Goal: Task Accomplishment & Management: Manage account settings

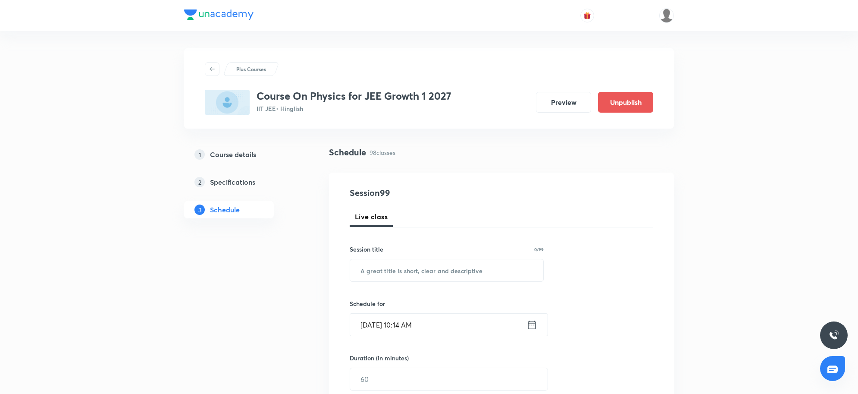
scroll to position [6924, 0]
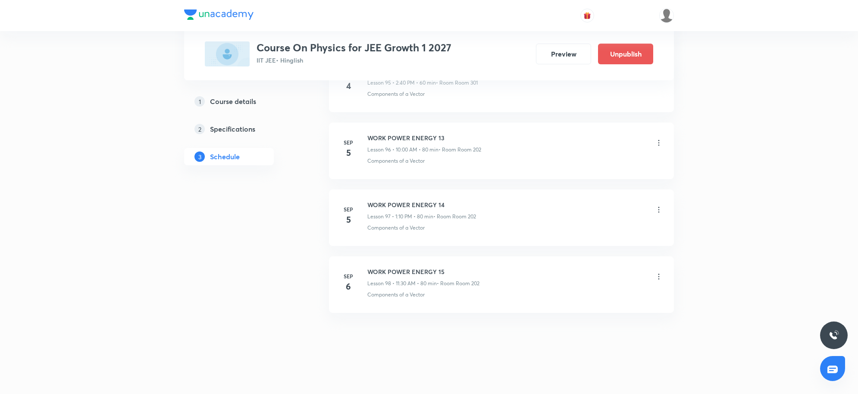
click at [657, 276] on icon at bounding box center [659, 276] width 9 height 9
click at [571, 311] on li "Delete" at bounding box center [613, 315] width 94 height 16
click at [550, 376] on button "Delete" at bounding box center [553, 375] width 76 height 21
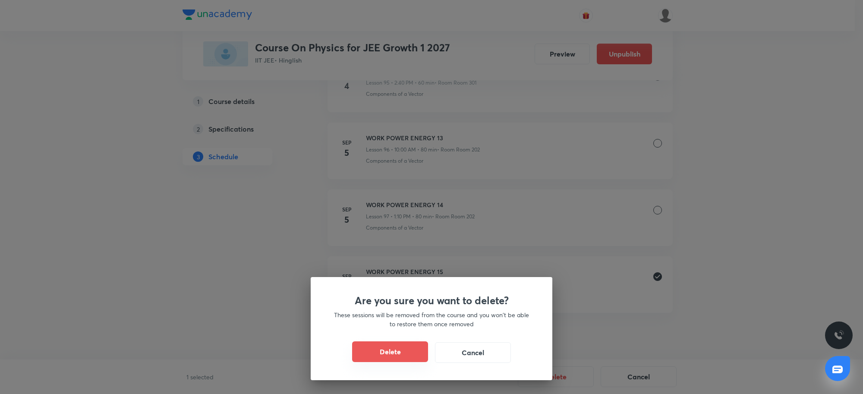
click at [394, 344] on button "Delete" at bounding box center [390, 351] width 76 height 21
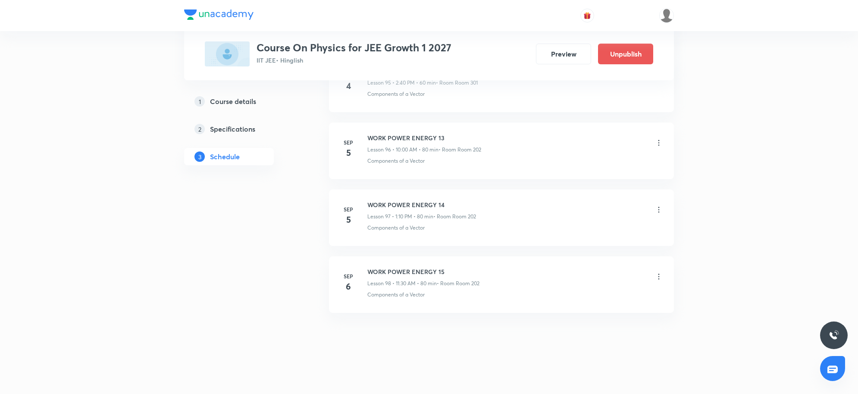
scroll to position [6857, 0]
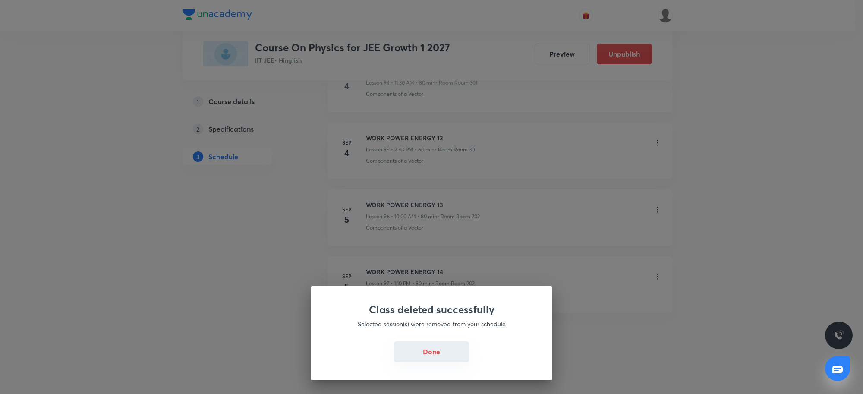
click at [441, 349] on button "Done" at bounding box center [431, 351] width 76 height 21
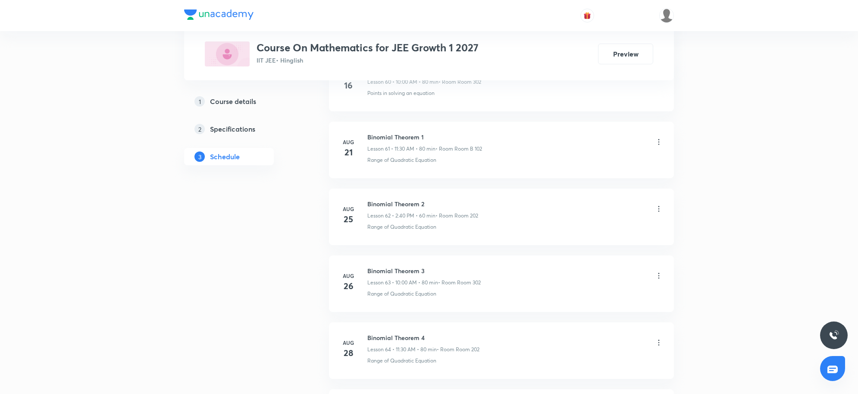
scroll to position [4778, 0]
drag, startPoint x: 368, startPoint y: 270, endPoint x: 428, endPoint y: 270, distance: 60.4
click at [428, 270] on h6 "Binomial Theorem 6" at bounding box center [423, 271] width 111 height 9
copy h6 "Binomial Theorem 6"
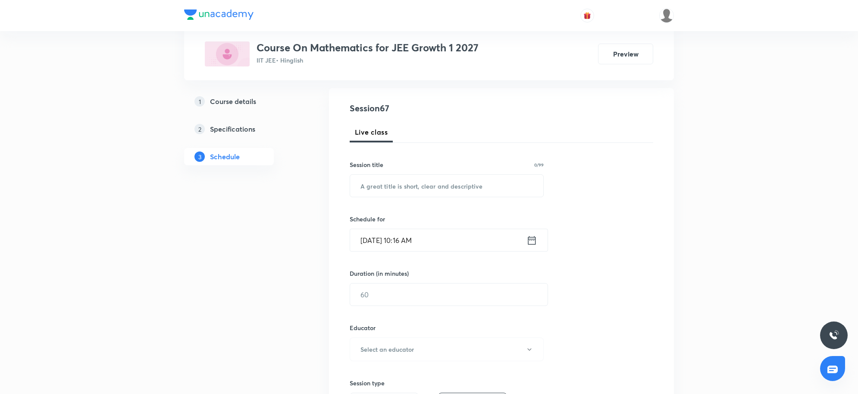
scroll to position [0, 0]
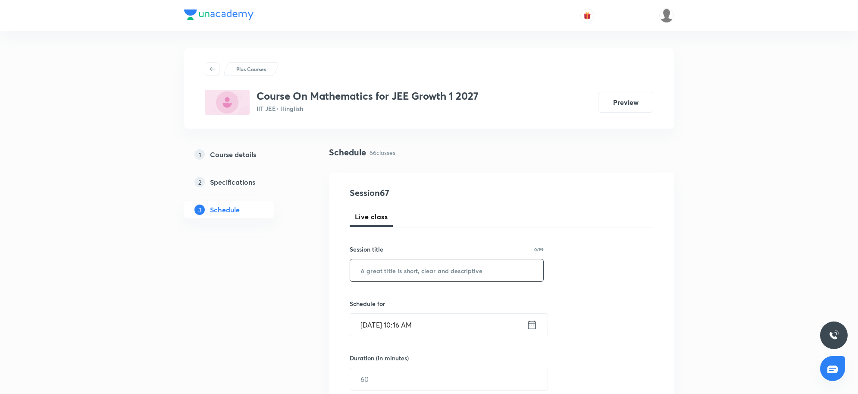
click at [415, 268] on input "text" at bounding box center [446, 270] width 193 height 22
paste input "Binomial Theorem 6"
type input "Binomial Theorem 7"
click at [425, 328] on input "Sep 6, 2025, 10:16 AM" at bounding box center [438, 325] width 176 height 22
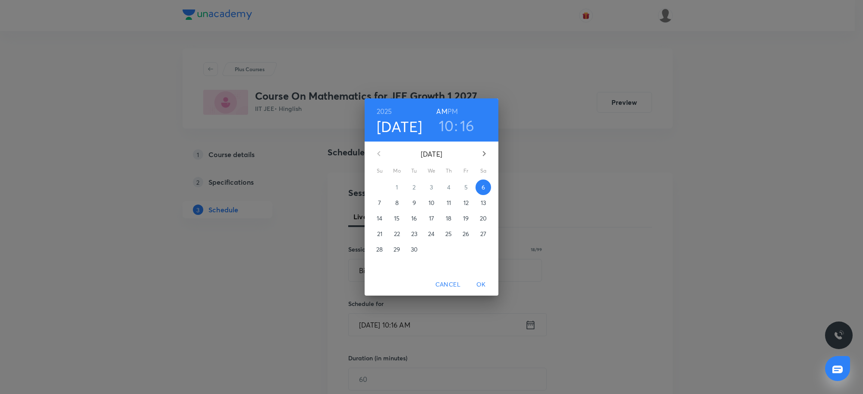
click at [451, 127] on h3 "10" at bounding box center [446, 125] width 15 height 18
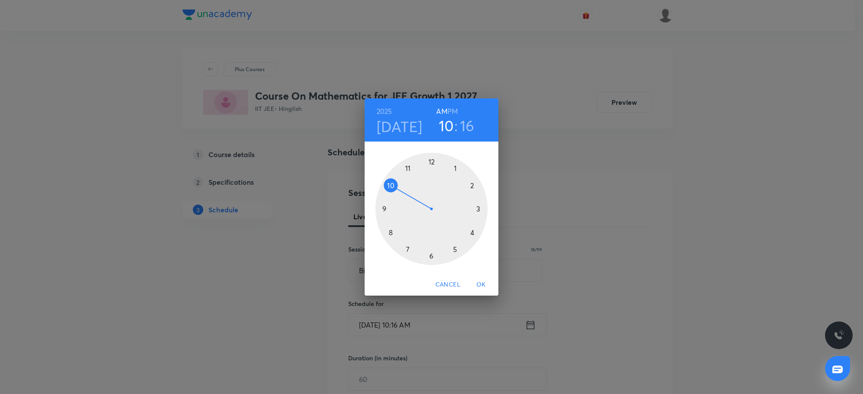
click at [408, 169] on div at bounding box center [431, 209] width 112 height 112
click at [430, 257] on div at bounding box center [431, 209] width 112 height 112
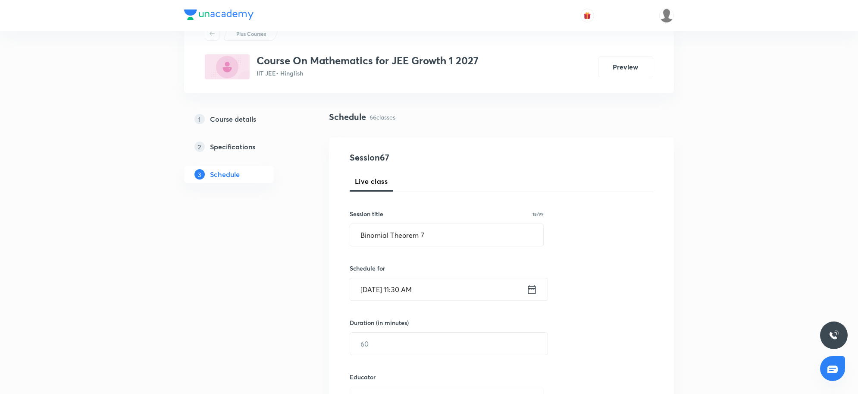
scroll to position [54, 0]
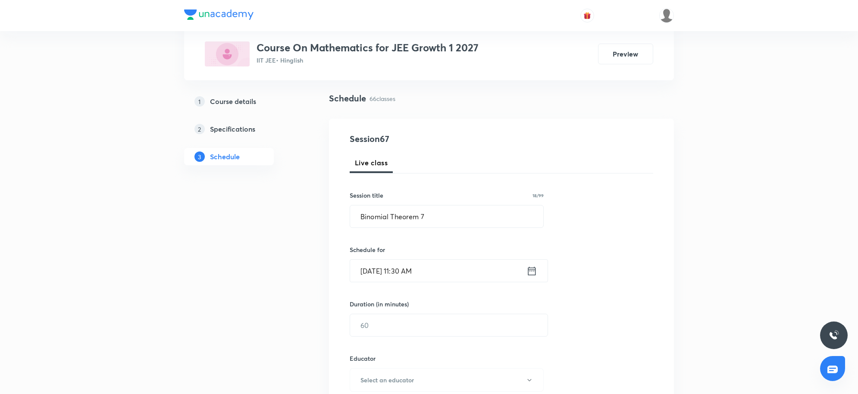
click at [379, 326] on input "text" at bounding box center [449, 325] width 198 height 22
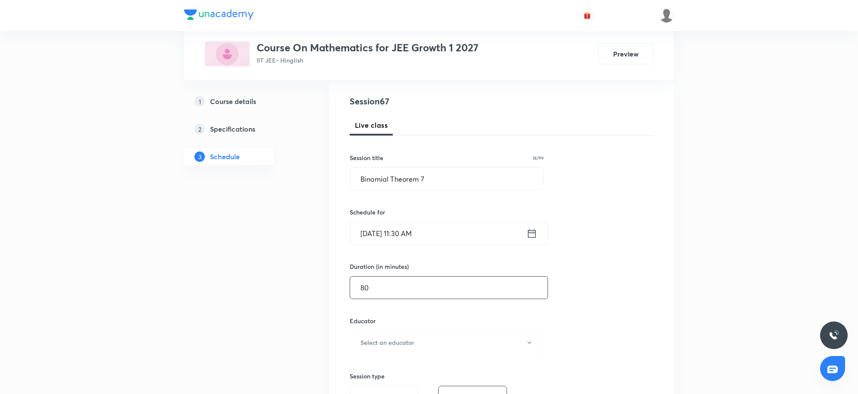
scroll to position [108, 0]
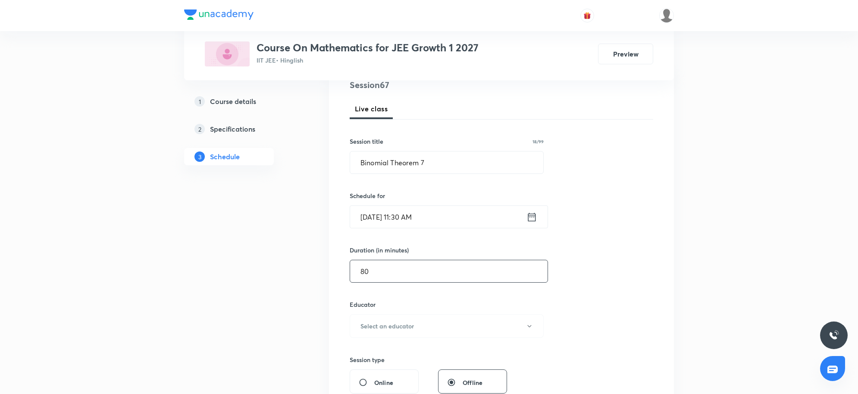
type input "80"
click at [379, 326] on h6 "Select an educator" at bounding box center [387, 325] width 53 height 9
click at [366, 355] on span "Vijay Meghwal" at bounding box center [447, 354] width 189 height 9
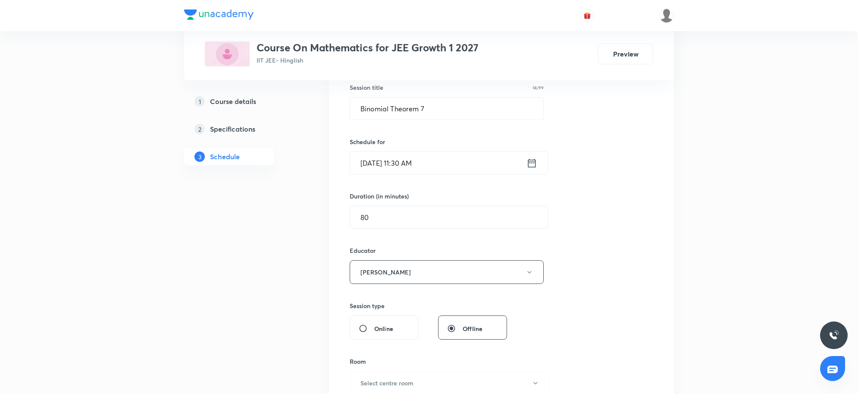
scroll to position [216, 0]
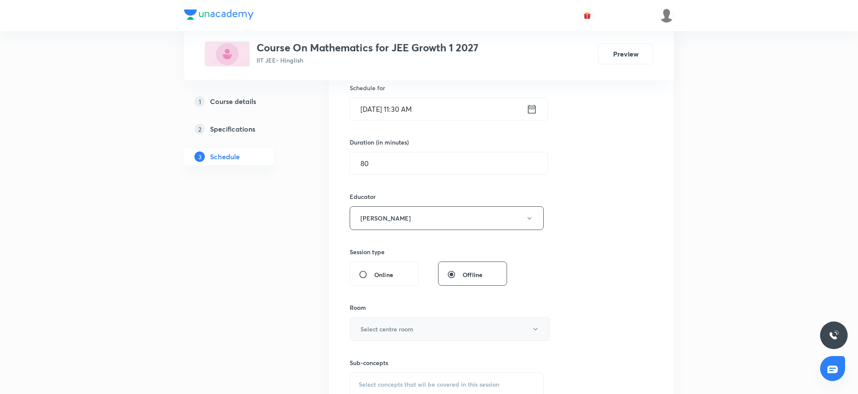
click at [377, 322] on button "Select centre room" at bounding box center [450, 329] width 200 height 24
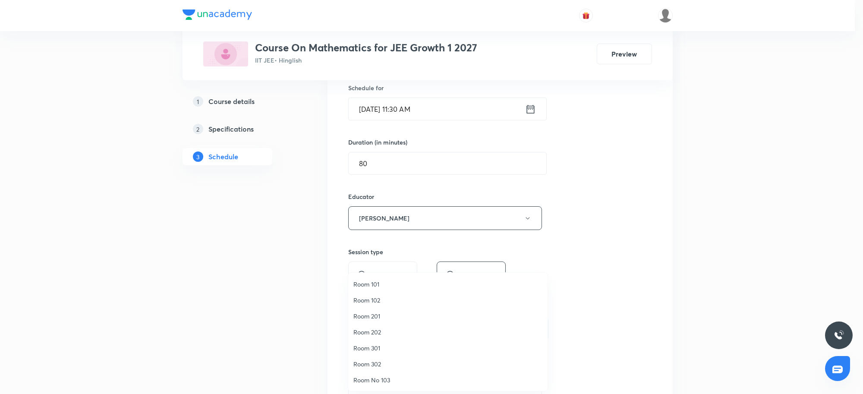
click at [376, 328] on span "Room 202" at bounding box center [447, 331] width 189 height 9
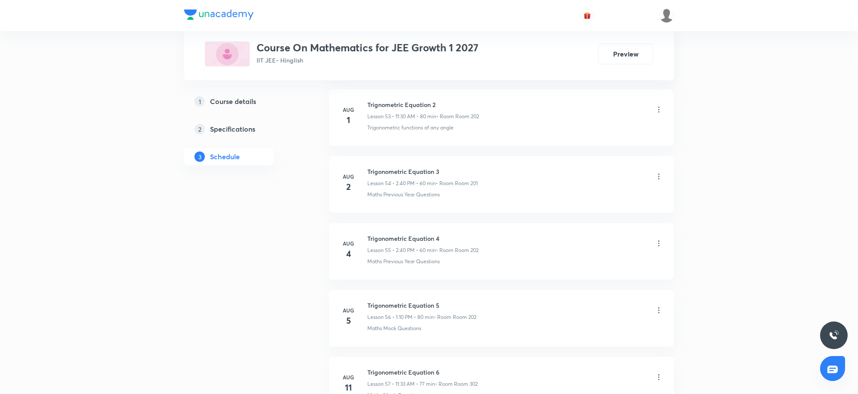
scroll to position [4778, 0]
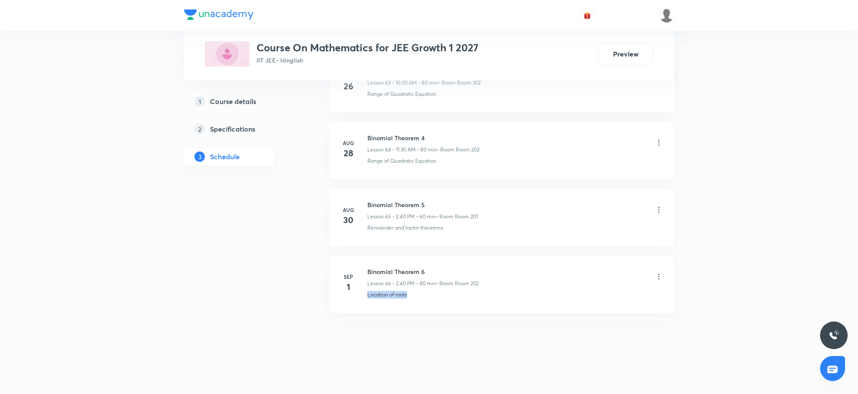
drag, startPoint x: 451, startPoint y: 303, endPoint x: 361, endPoint y: 305, distance: 90.6
click at [361, 305] on li "Sep 1 Binomial Theorem 6 Lesson 66 • 2:40 PM • 80 min • Room Room 202 Location …" at bounding box center [501, 284] width 345 height 57
copy p "Location of roots"
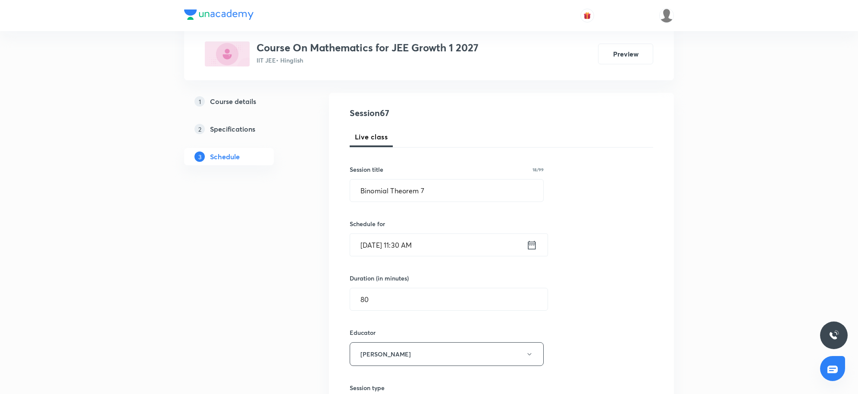
scroll to position [324, 0]
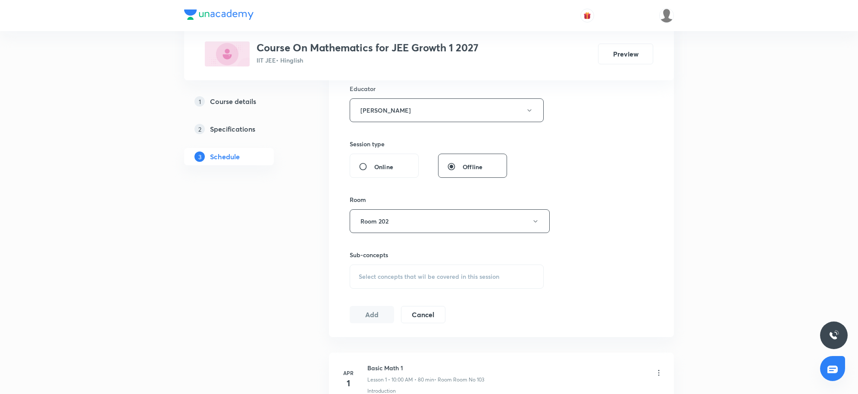
click at [406, 266] on div "Select concepts that wil be covered in this session" at bounding box center [447, 276] width 194 height 24
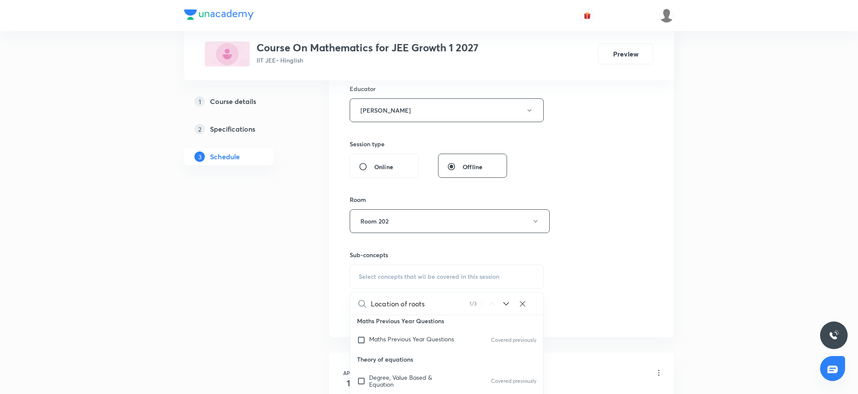
type input "Location of roots"
click at [614, 268] on div "Session 67 Live class Session title 18/99 Binomial Theorem 7 ​ Schedule for Sep…" at bounding box center [502, 93] width 304 height 460
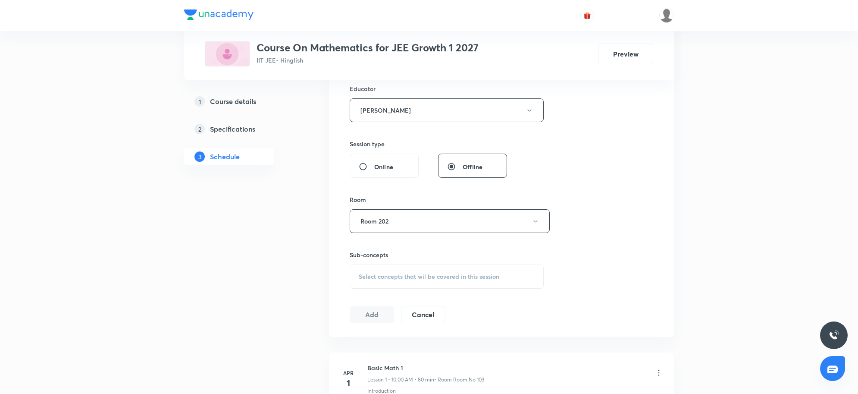
click at [391, 278] on span "Select concepts that wil be covered in this session" at bounding box center [429, 276] width 141 height 7
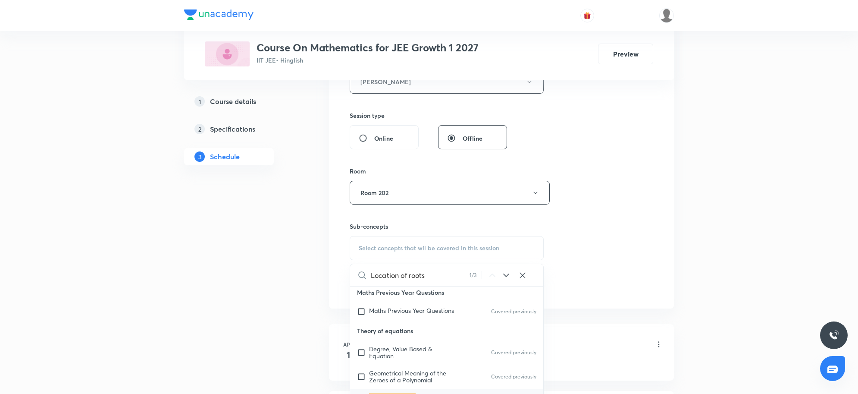
scroll to position [431, 0]
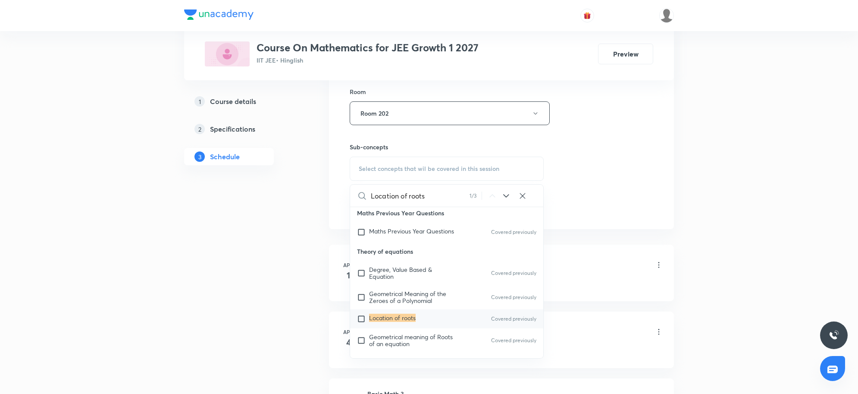
type input "Location of roots"
click at [399, 311] on div "Location of roots Covered previously" at bounding box center [446, 318] width 193 height 19
checkbox input "true"
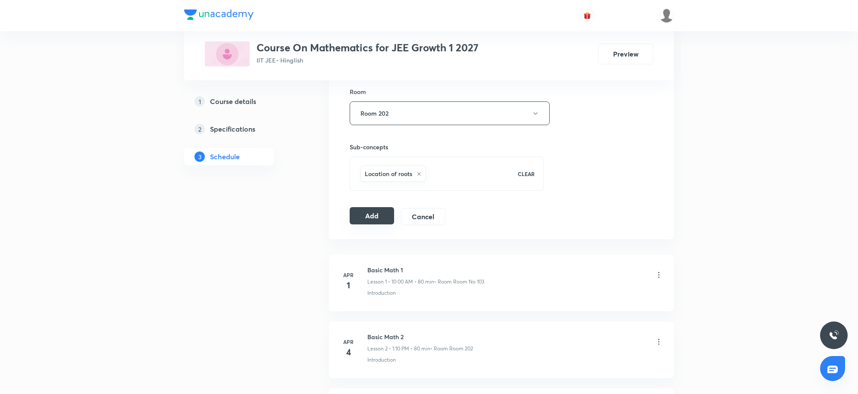
click at [377, 214] on button "Add" at bounding box center [372, 215] width 44 height 17
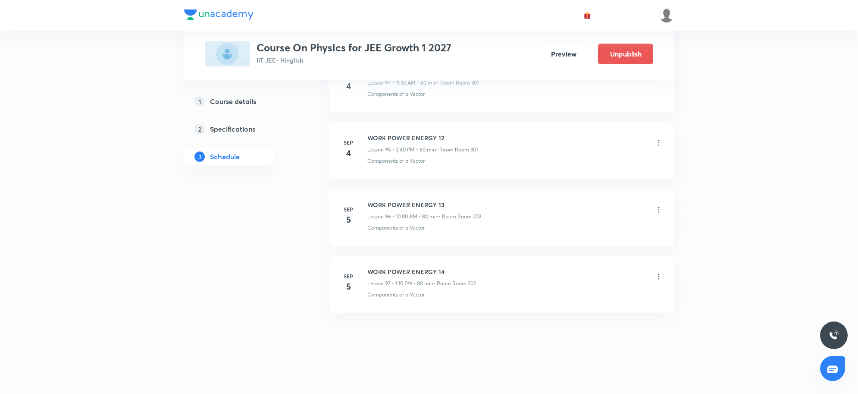
scroll to position [6857, 0]
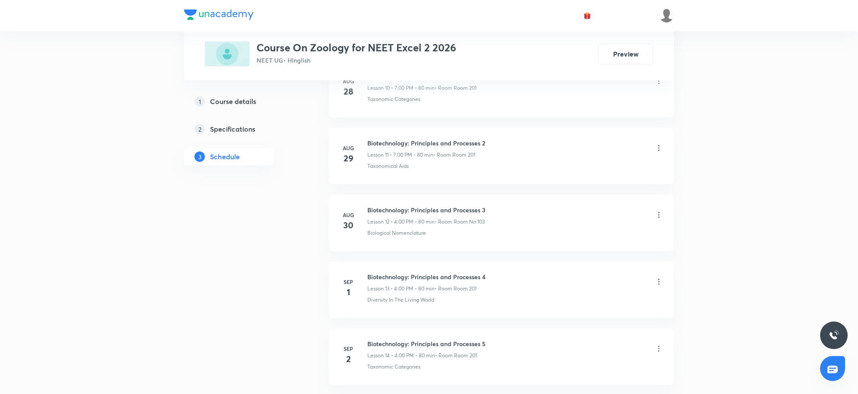
scroll to position [1304, 0]
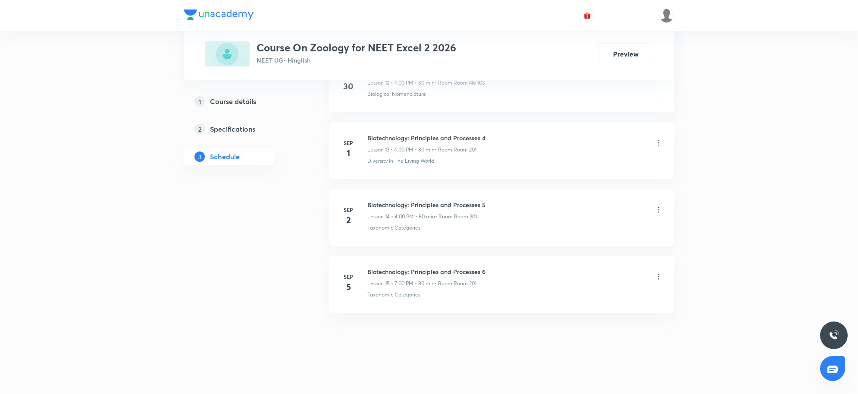
click at [657, 276] on icon at bounding box center [659, 276] width 9 height 9
click at [593, 317] on li "Delete" at bounding box center [613, 315] width 94 height 16
click at [558, 376] on button "Delete" at bounding box center [553, 375] width 76 height 21
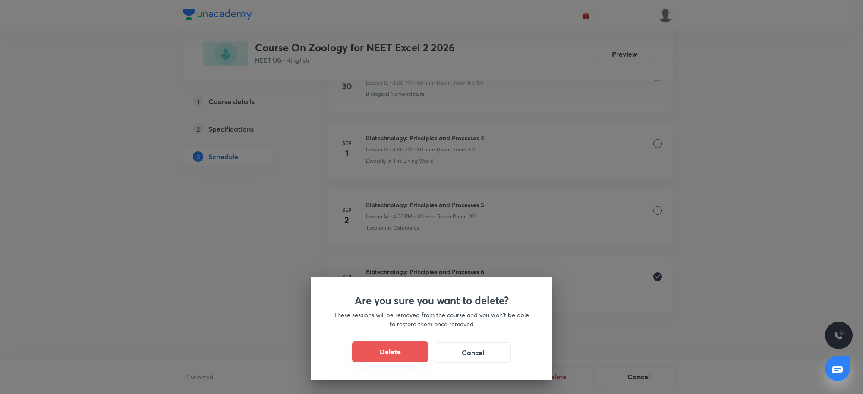
click at [408, 346] on button "Delete" at bounding box center [390, 351] width 76 height 21
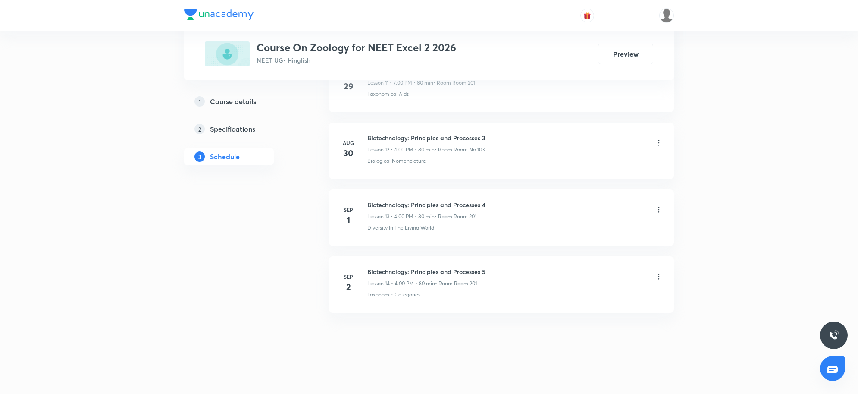
scroll to position [1237, 0]
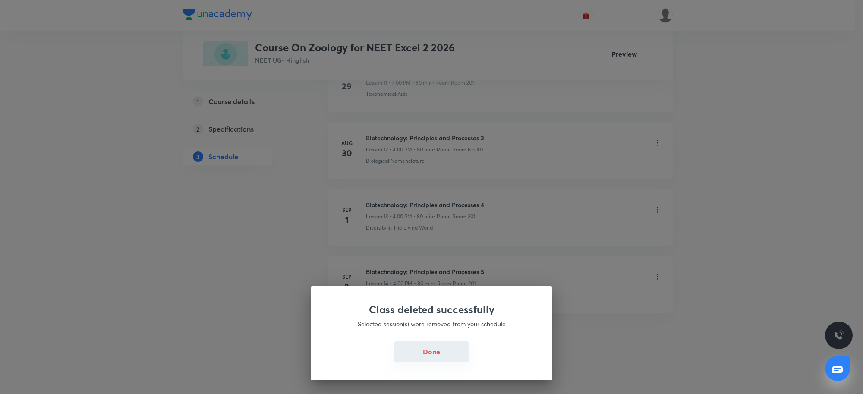
click at [434, 359] on button "Done" at bounding box center [431, 351] width 76 height 21
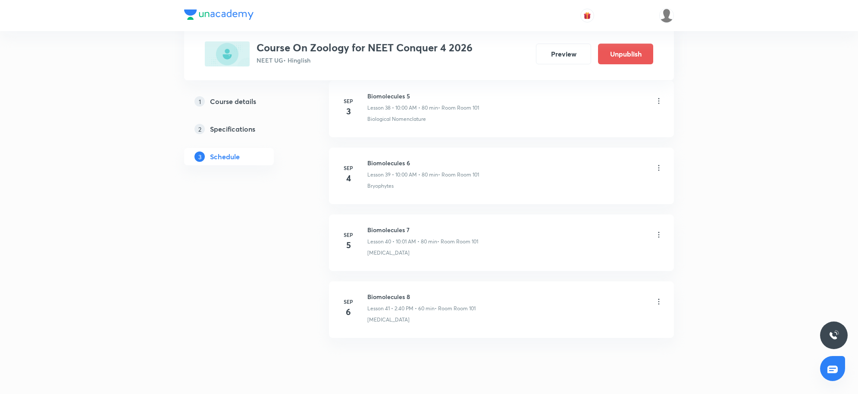
scroll to position [3047, 0]
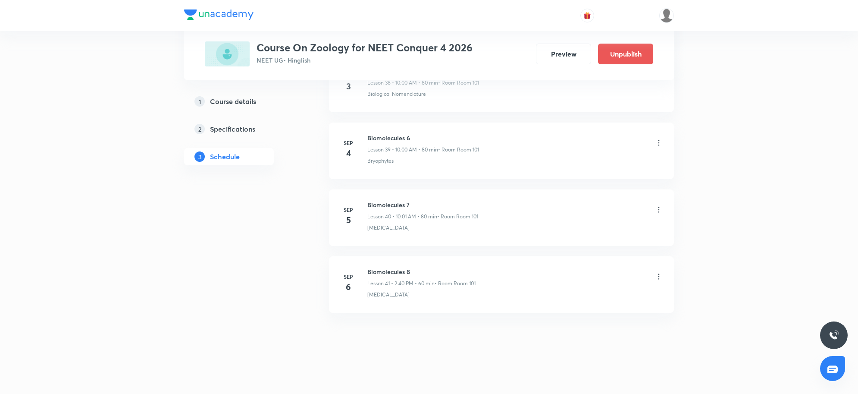
click at [256, 98] on h5 "Course details" at bounding box center [233, 101] width 46 height 10
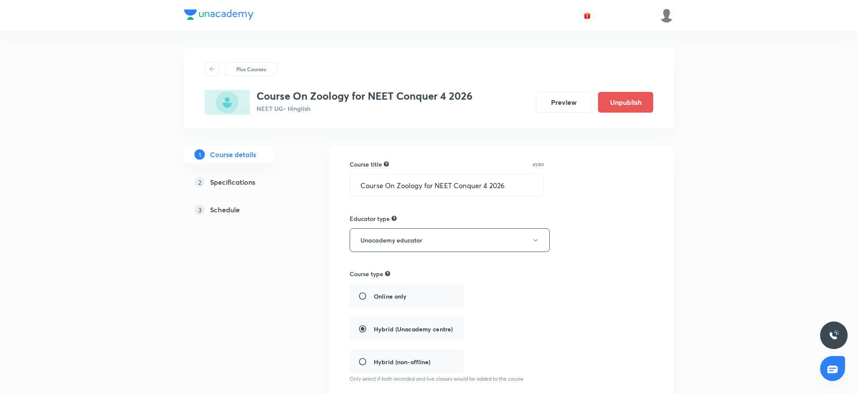
click at [234, 185] on h5 "Specifications" at bounding box center [232, 182] width 45 height 10
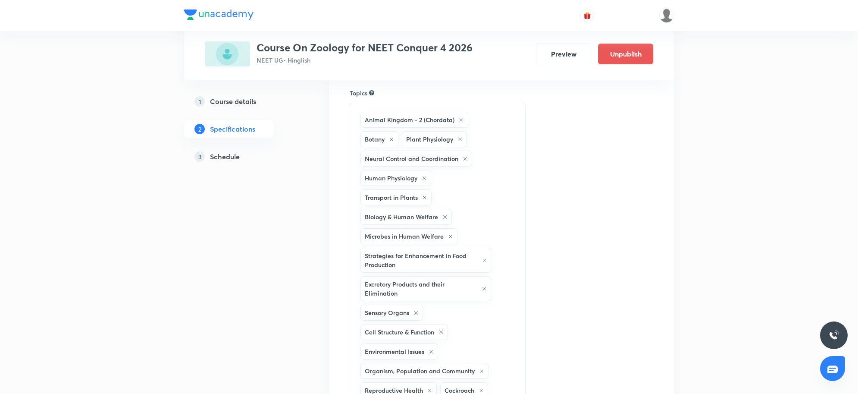
scroll to position [270, 0]
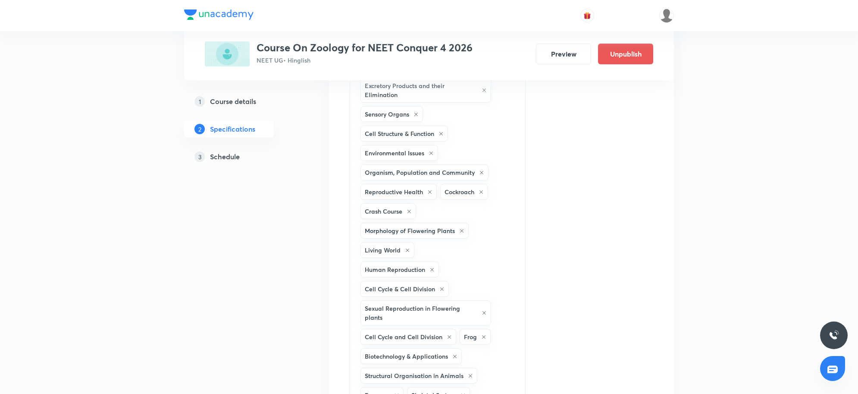
click at [234, 100] on h5 "Course details" at bounding box center [233, 101] width 46 height 10
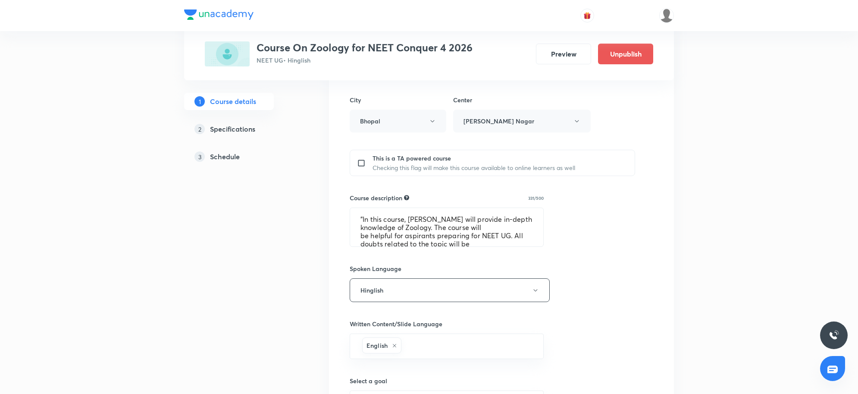
scroll to position [431, 0]
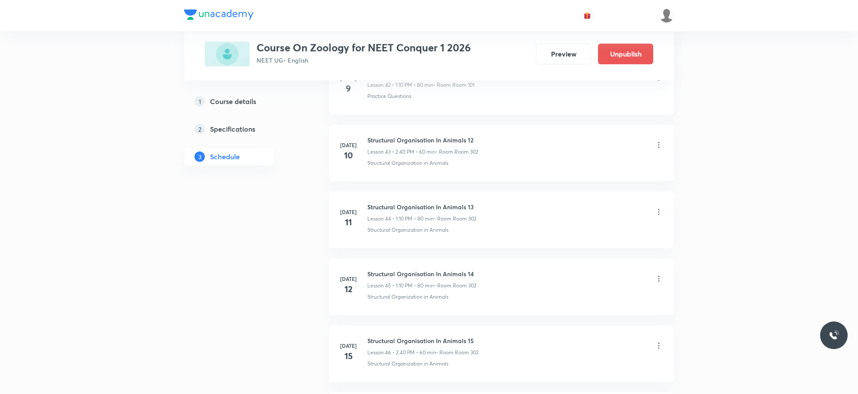
scroll to position [5583, 0]
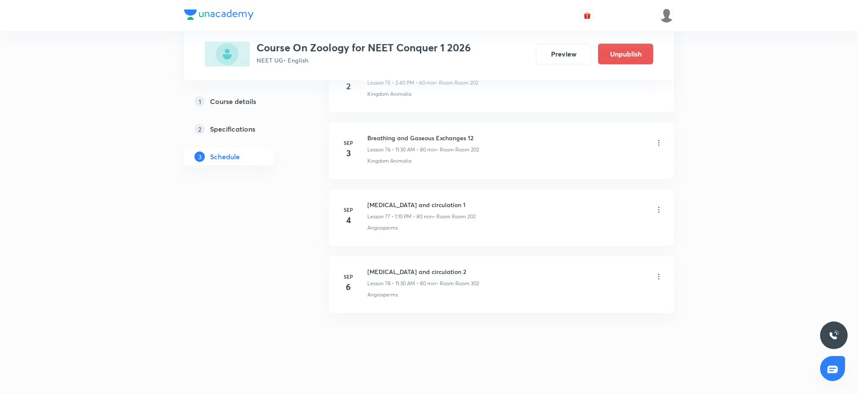
click at [661, 275] on icon at bounding box center [659, 276] width 9 height 9
click at [585, 316] on p "Delete" at bounding box center [582, 314] width 18 height 9
click at [555, 380] on button "Delete" at bounding box center [553, 375] width 76 height 21
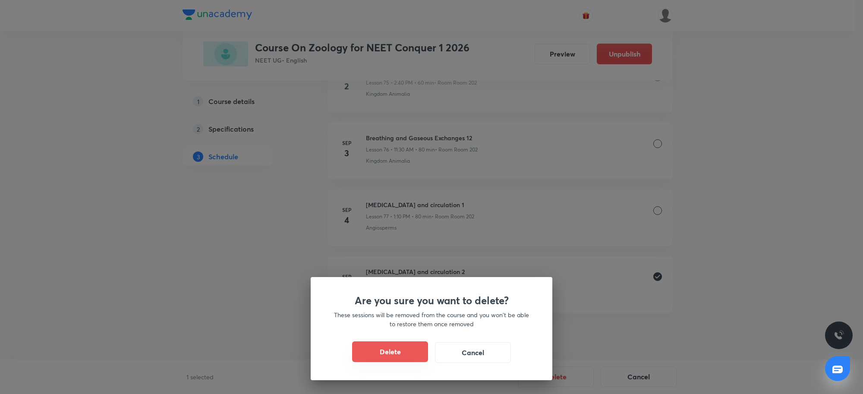
click at [374, 348] on button "Delete" at bounding box center [390, 351] width 76 height 21
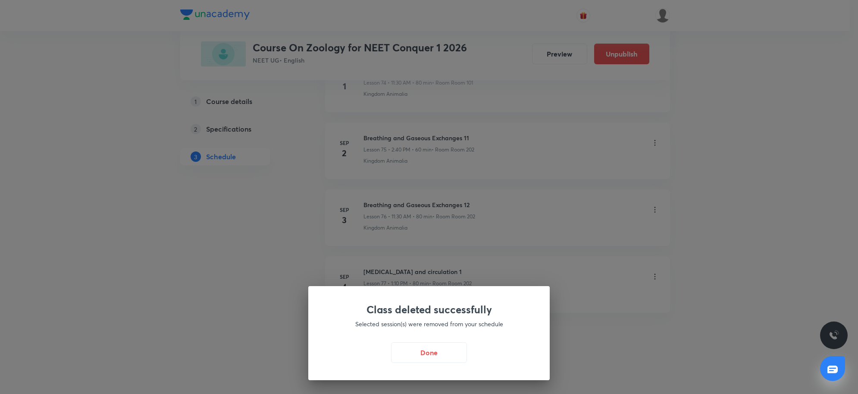
scroll to position [5516, 0]
click at [445, 346] on button "Done" at bounding box center [431, 351] width 76 height 21
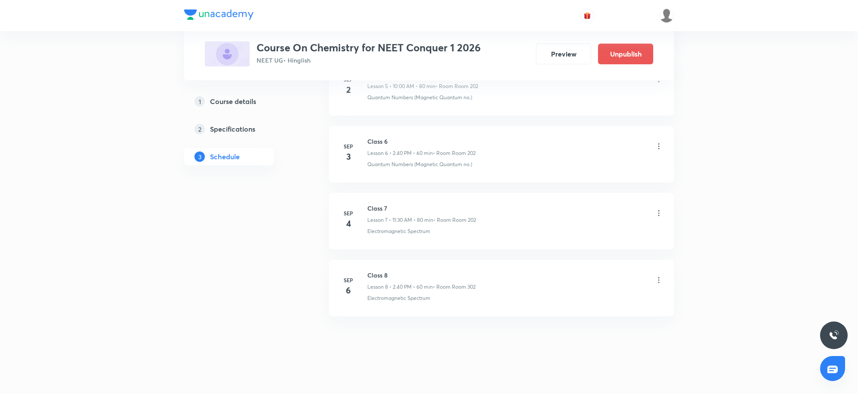
scroll to position [835, 0]
drag, startPoint x: 369, startPoint y: 270, endPoint x: 428, endPoint y: 272, distance: 59.1
click at [428, 272] on h6 "Class 8" at bounding box center [422, 271] width 108 height 9
copy h6 "Class 8"
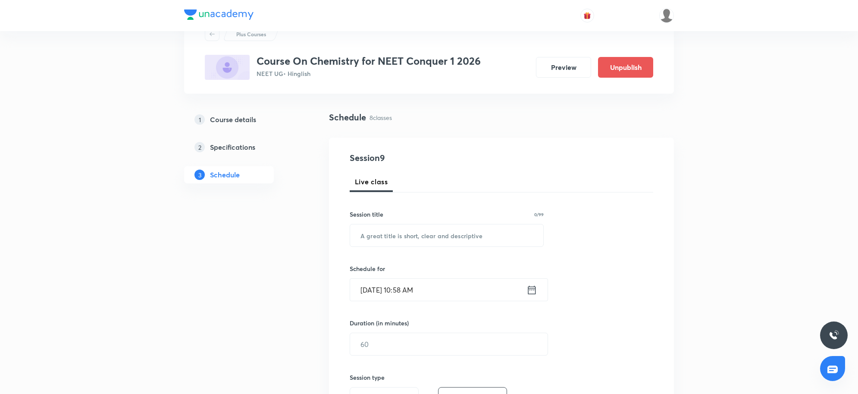
scroll to position [32, 0]
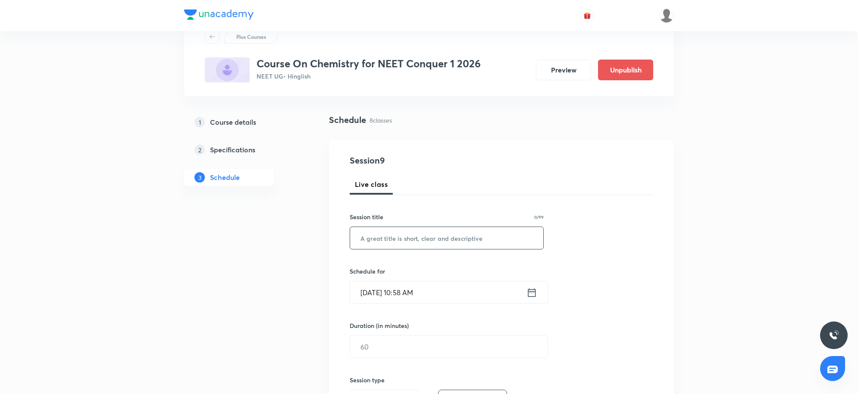
click at [374, 236] on input "text" at bounding box center [446, 238] width 193 height 22
paste input "Class 8"
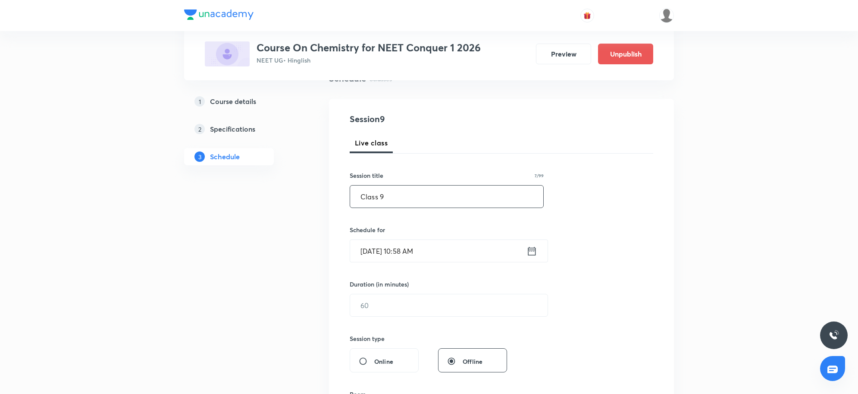
scroll to position [140, 0]
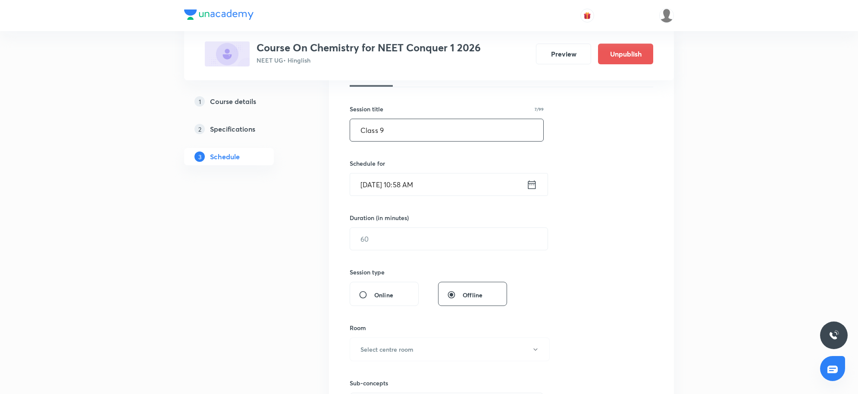
type input "Class 9"
click at [449, 188] on input "[DATE] 10:58 AM" at bounding box center [438, 184] width 176 height 22
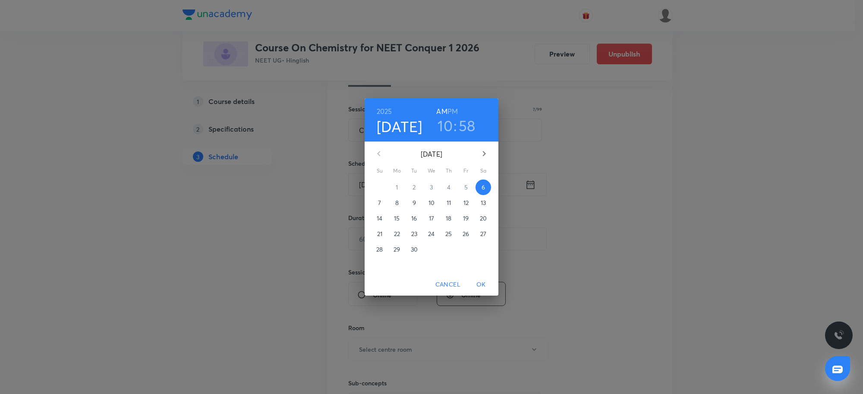
click at [448, 126] on h3 "10" at bounding box center [444, 125] width 15 height 18
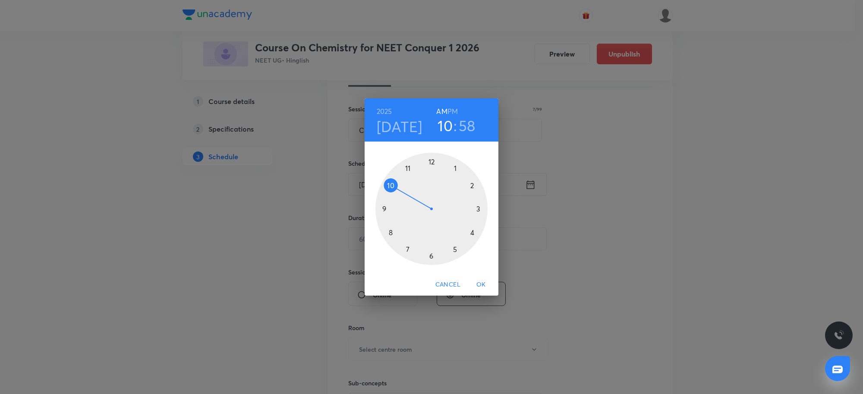
click at [407, 168] on div at bounding box center [431, 209] width 112 height 112
click at [432, 254] on div at bounding box center [431, 209] width 112 height 112
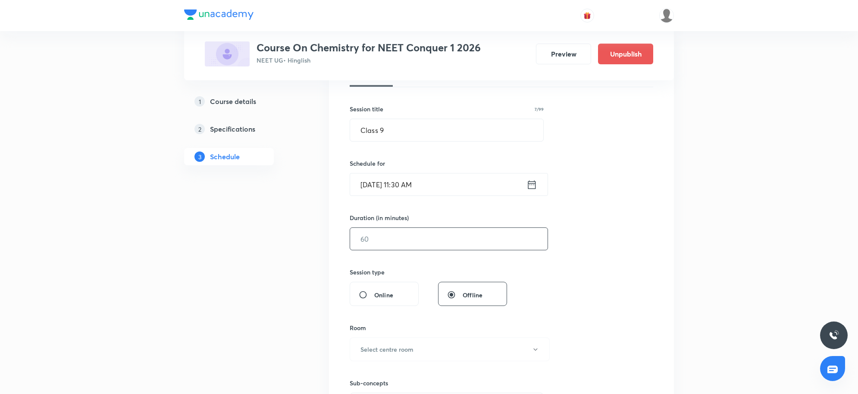
click at [395, 239] on input "text" at bounding box center [449, 239] width 198 height 22
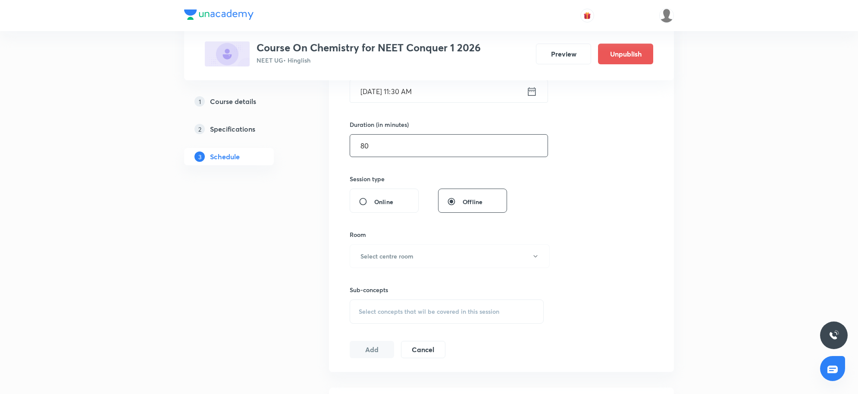
scroll to position [248, 0]
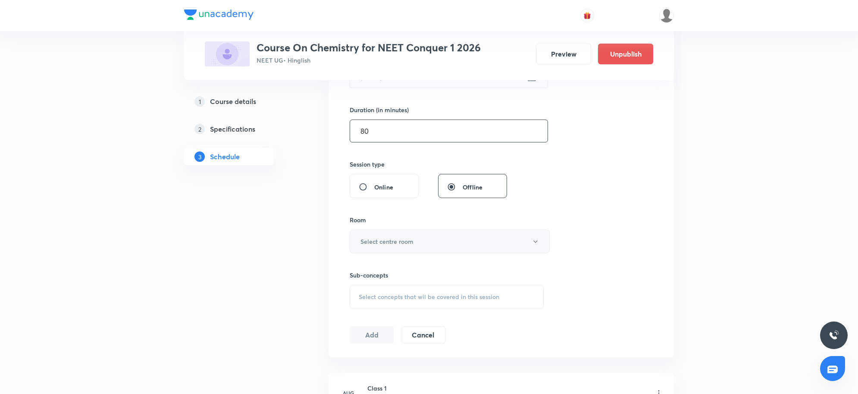
type input "80"
click at [419, 246] on button "Select centre room" at bounding box center [450, 241] width 200 height 24
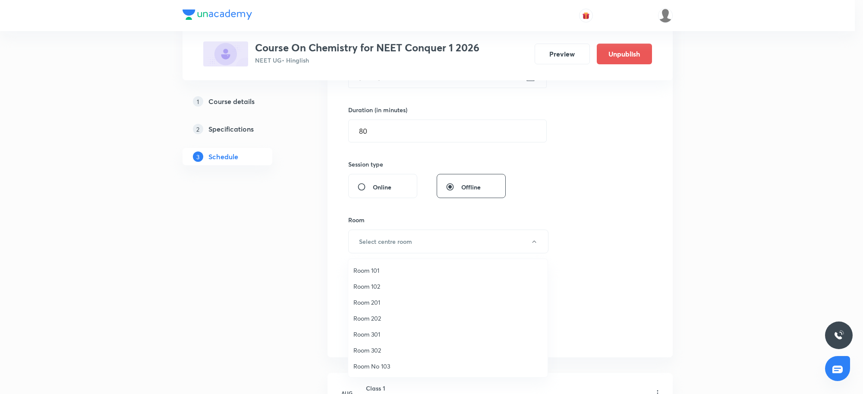
click at [377, 349] on span "Room 302" at bounding box center [447, 350] width 189 height 9
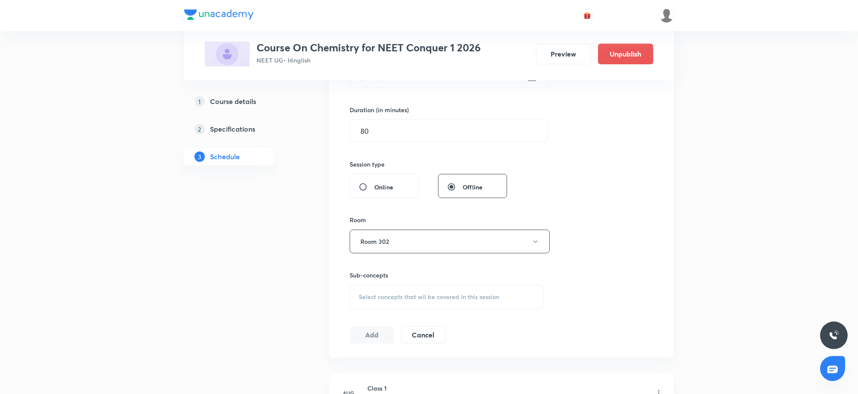
click at [725, 240] on div "Plus Courses Course On Chemistry for NEET Conquer 1 2026 NEET UG • Hinglish Pre…" at bounding box center [429, 365] width 858 height 1226
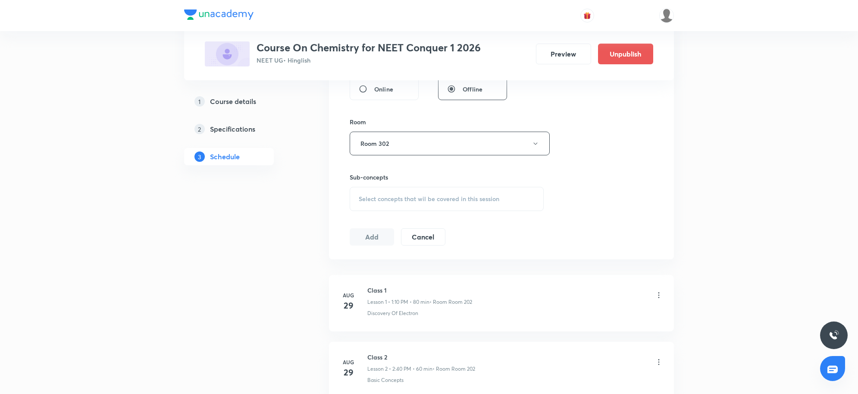
scroll to position [356, 0]
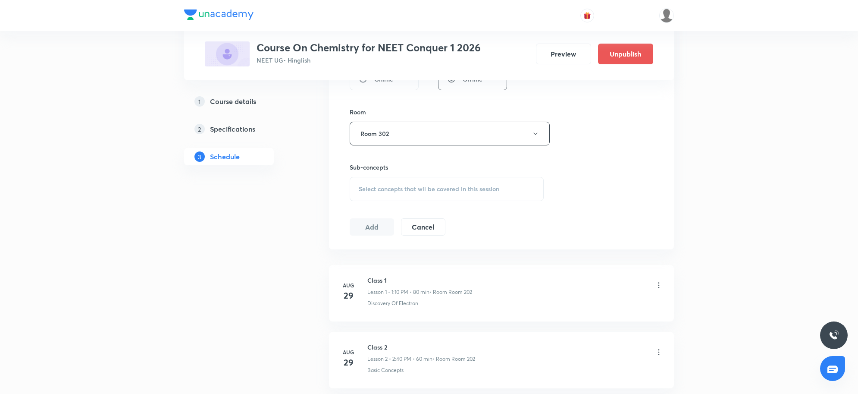
click at [436, 195] on div "Select concepts that wil be covered in this session" at bounding box center [447, 189] width 194 height 24
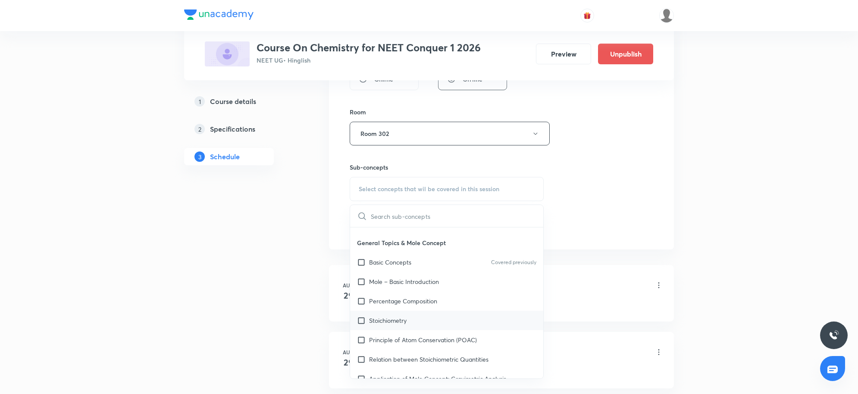
scroll to position [108, 0]
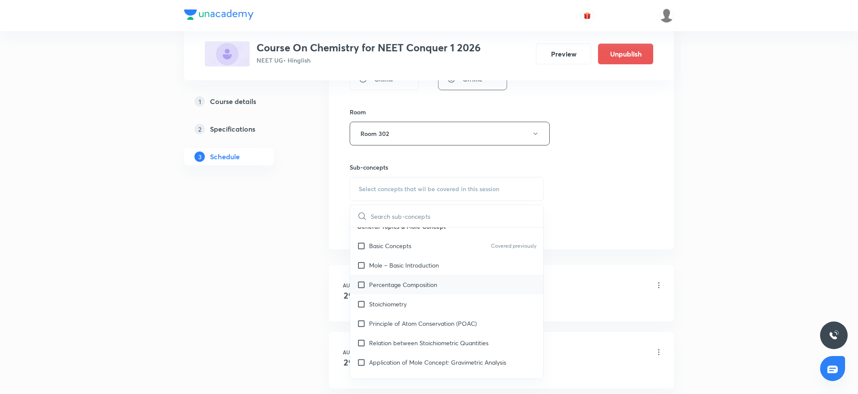
click at [408, 286] on p "Percentage Composition" at bounding box center [403, 284] width 68 height 9
checkbox input "true"
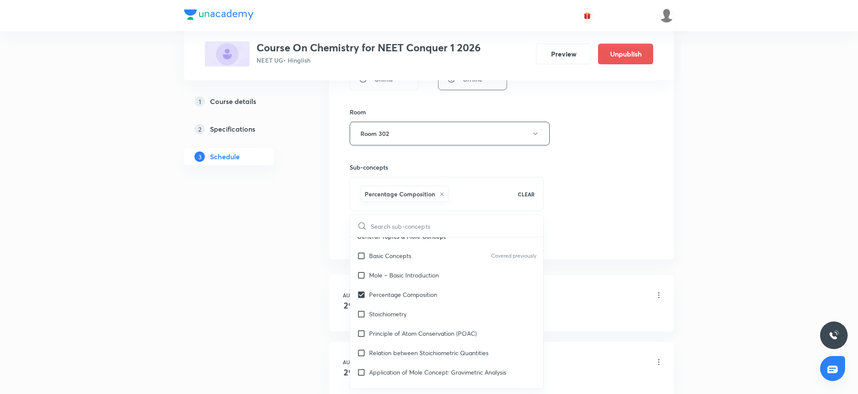
click at [697, 235] on div "Plus Courses Course On Chemistry for NEET Conquer 1 2026 NEET UG • Hinglish Pre…" at bounding box center [429, 262] width 858 height 1236
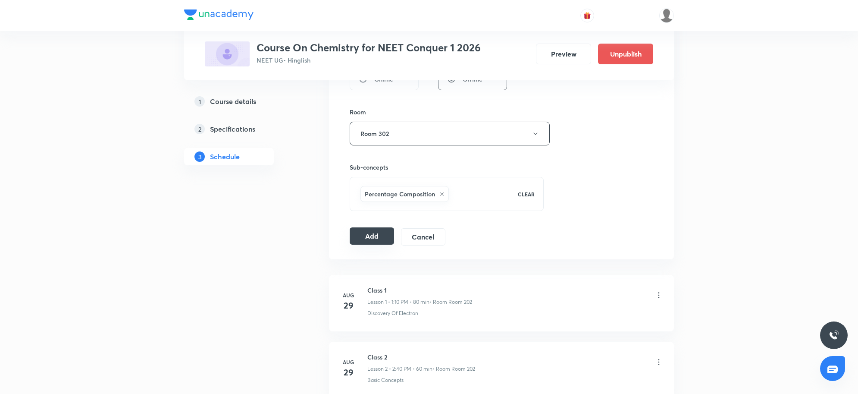
click at [379, 235] on button "Add" at bounding box center [372, 235] width 44 height 17
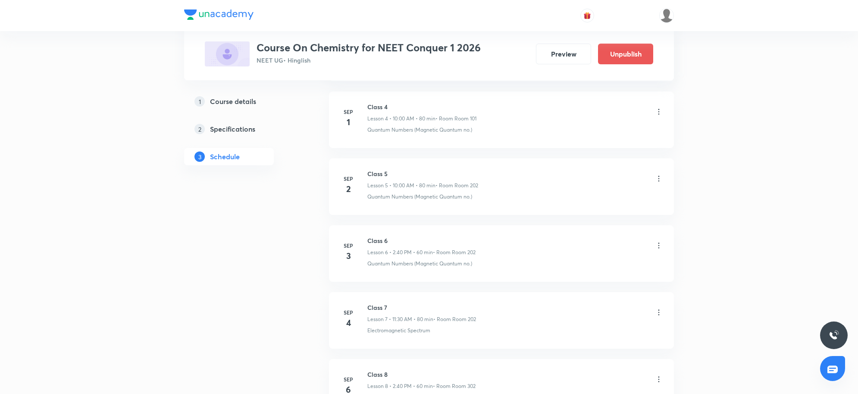
scroll to position [845, 0]
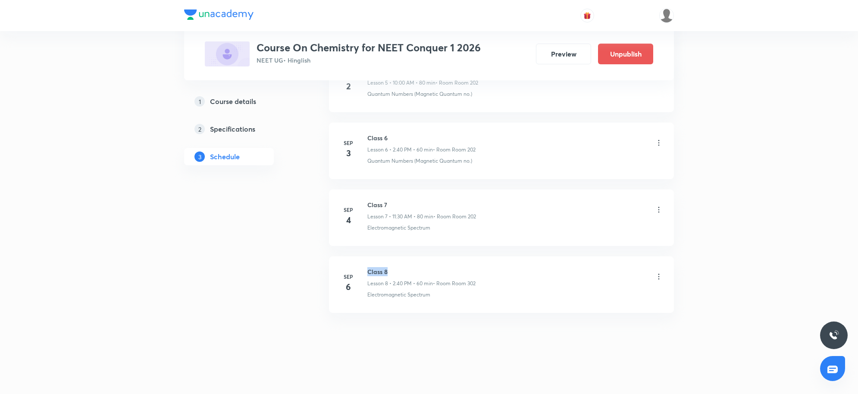
drag, startPoint x: 364, startPoint y: 264, endPoint x: 548, endPoint y: 285, distance: 185.9
click at [544, 264] on li "Sep 6 Class 8 Lesson 8 • 2:40 PM • 60 min • Room Room 302 Electromagnetic Spect…" at bounding box center [501, 284] width 345 height 57
click at [386, 204] on h6 "Class 7" at bounding box center [422, 204] width 109 height 9
click at [460, 319] on div "[DATE] Class 1 Lesson 1 • 1:10 PM • 80 min • Room Room 202 Discovery Of Electro…" at bounding box center [501, 20] width 345 height 605
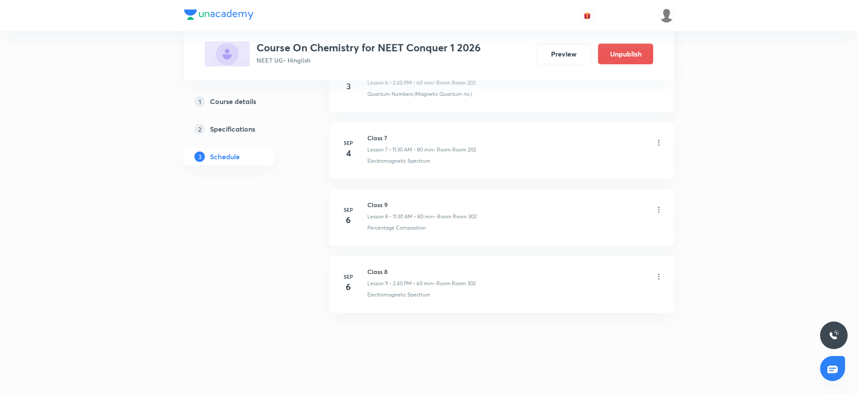
click at [378, 194] on li "[DATE] Class 9 Lesson 8 • 11:30 AM • 80 min • Room Room 302 Percentage Composit…" at bounding box center [501, 217] width 345 height 57
drag, startPoint x: 367, startPoint y: 201, endPoint x: 411, endPoint y: 202, distance: 43.6
click at [411, 202] on h6 "Class 9" at bounding box center [422, 204] width 109 height 9
